Goal: Navigation & Orientation: Find specific page/section

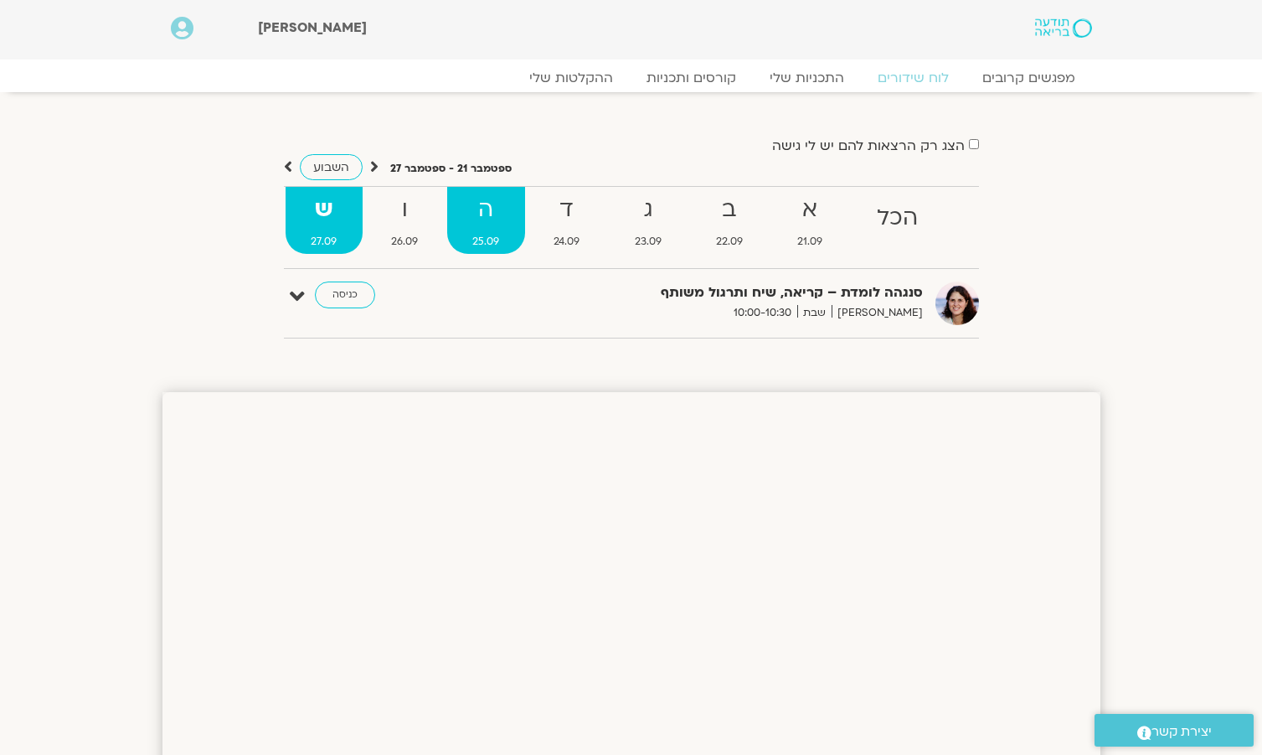
click at [492, 198] on strong "ה" at bounding box center [486, 210] width 78 height 38
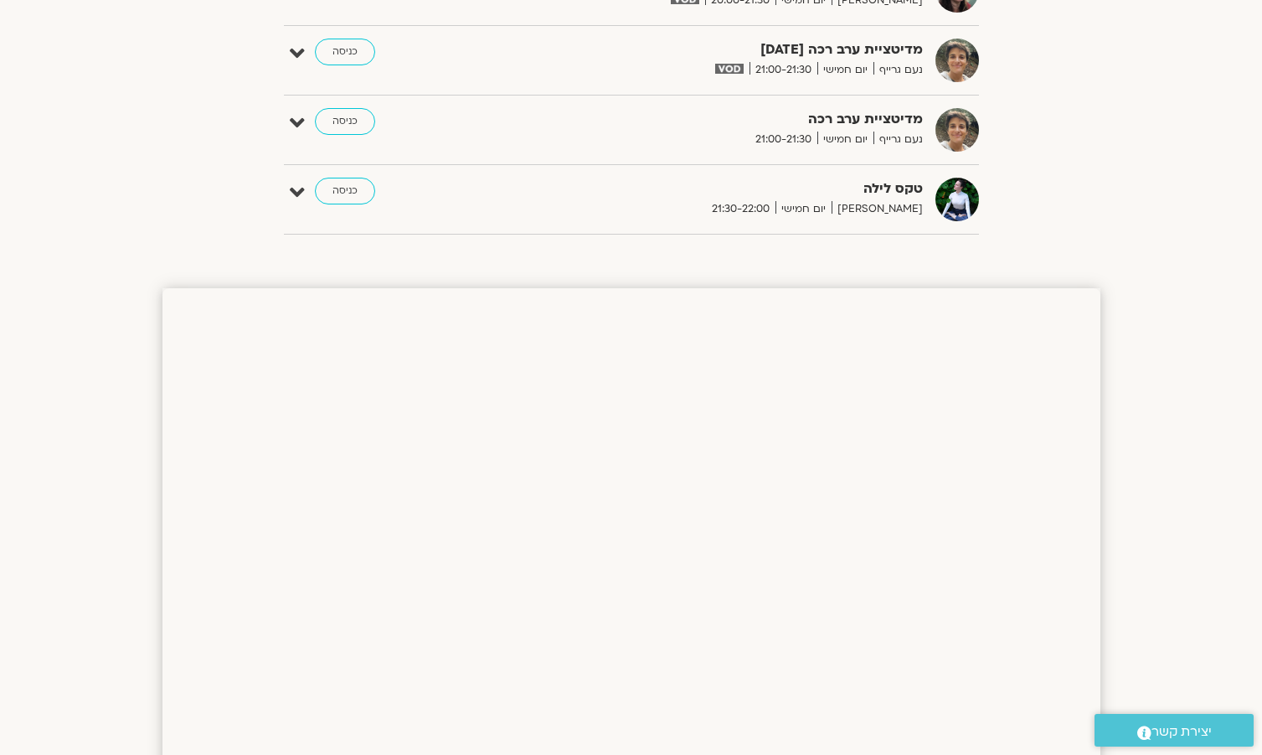
scroll to position [1396, 0]
click at [345, 188] on link "כניסה" at bounding box center [345, 192] width 60 height 27
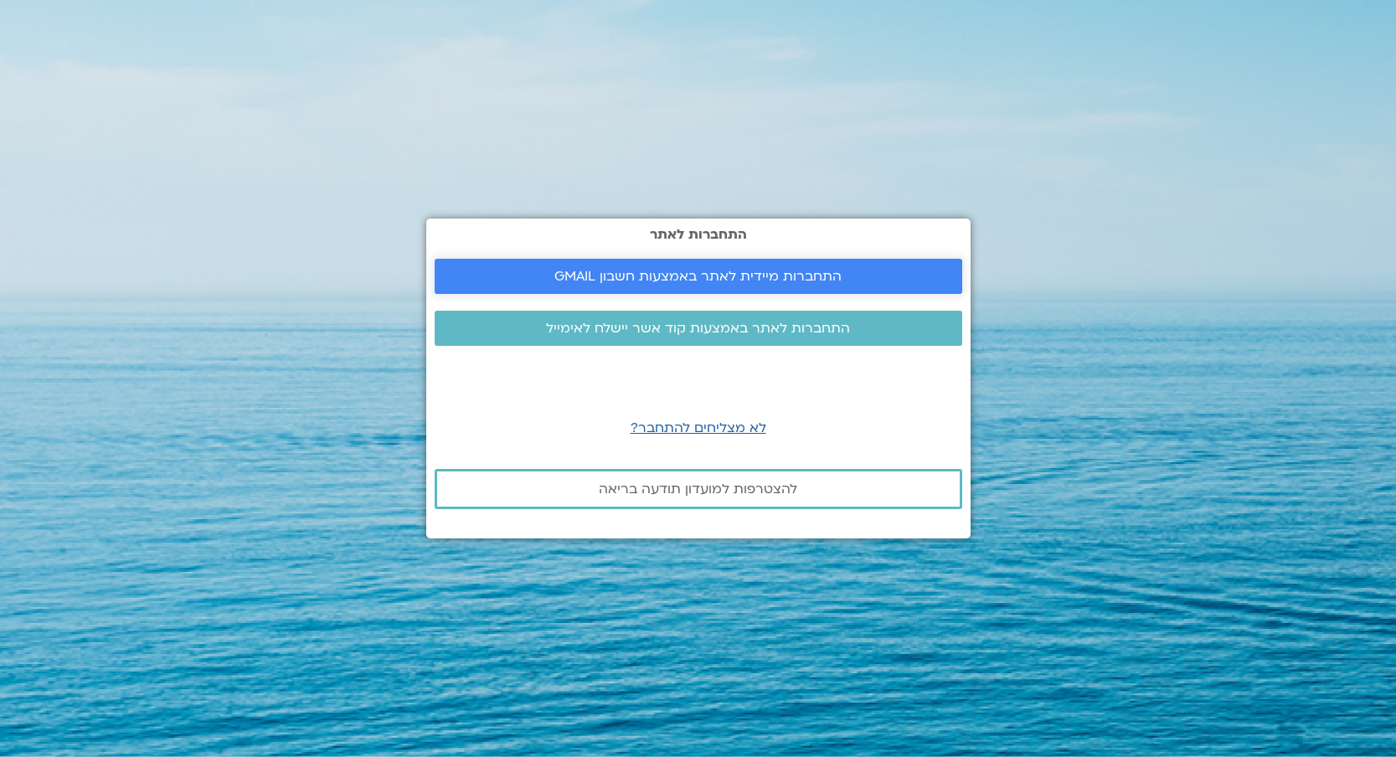
click at [806, 273] on span "התחברות מיידית לאתר באמצעות חשבון GMAIL" at bounding box center [697, 276] width 287 height 15
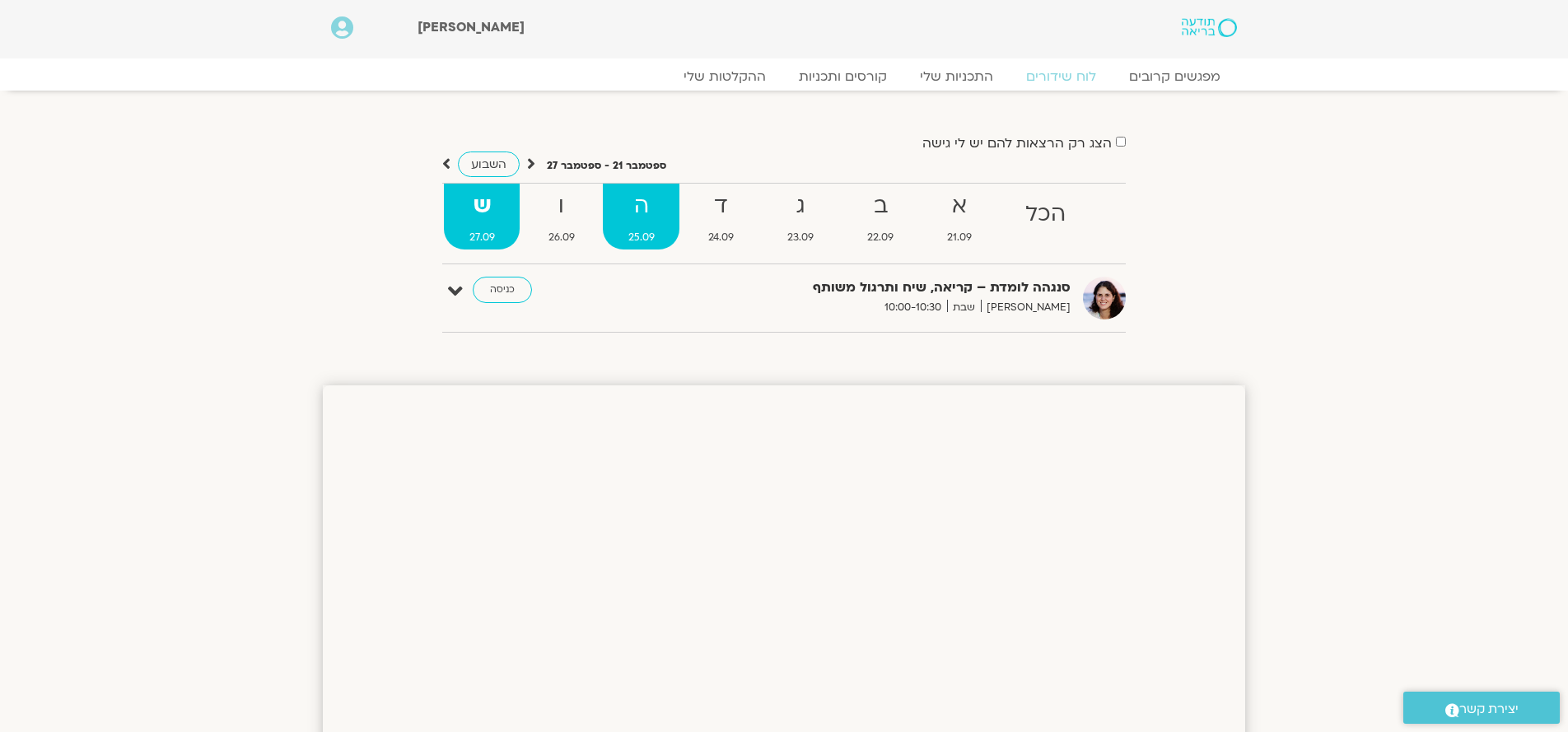
click at [652, 210] on strong "ה" at bounding box center [641, 206] width 77 height 37
